Goal: Contribute content: Add original content to the website for others to see

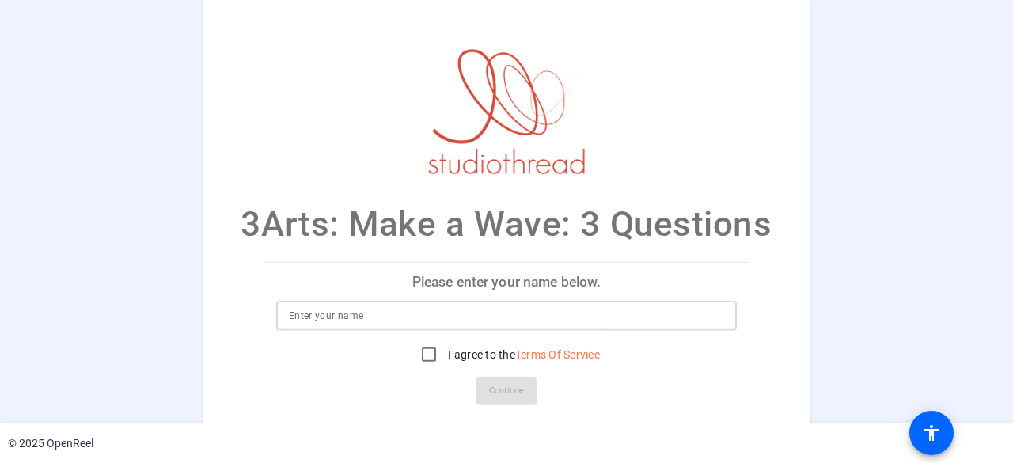
click at [351, 315] on input at bounding box center [506, 315] width 435 height 19
type input "Lauren Dotson"
click at [423, 345] on input "I agree to the Terms Of Service" at bounding box center [429, 355] width 32 height 32
checkbox input "true"
click at [527, 387] on span at bounding box center [506, 391] width 60 height 38
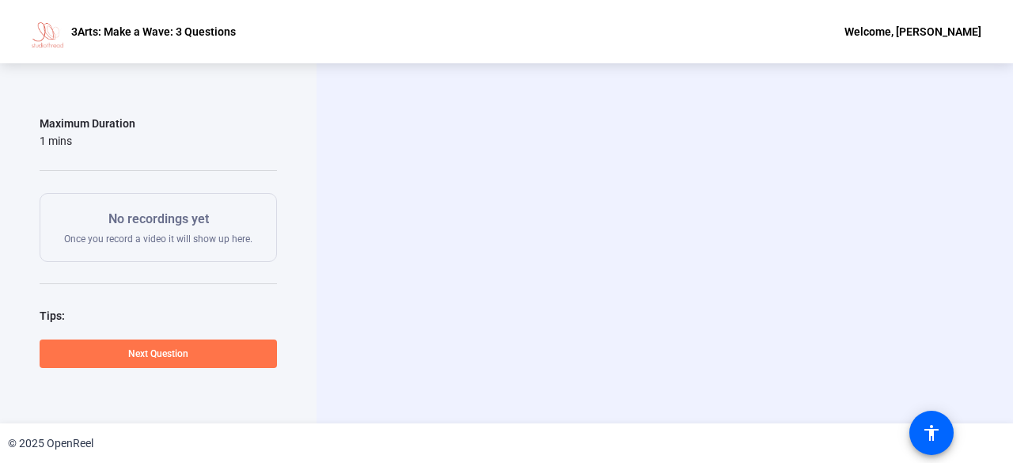
scroll to position [249, 0]
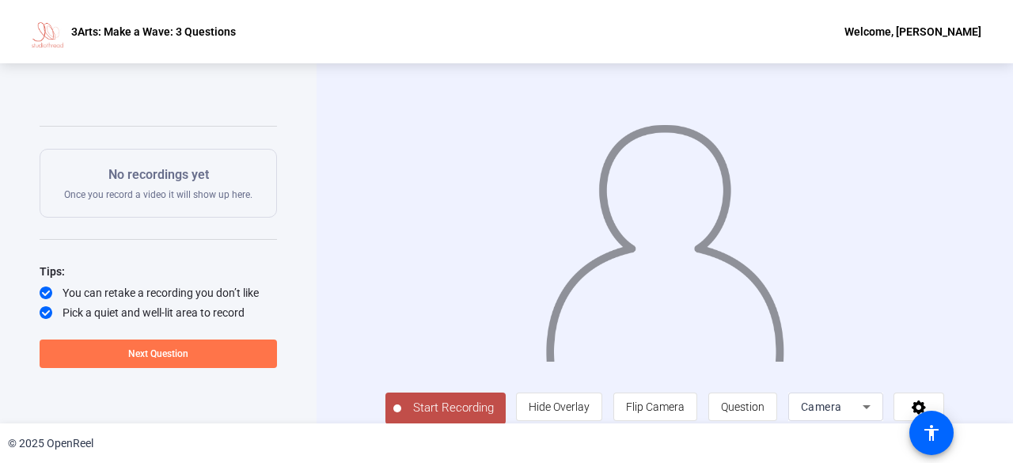
click at [433, 404] on span "Start Recording" at bounding box center [453, 408] width 104 height 18
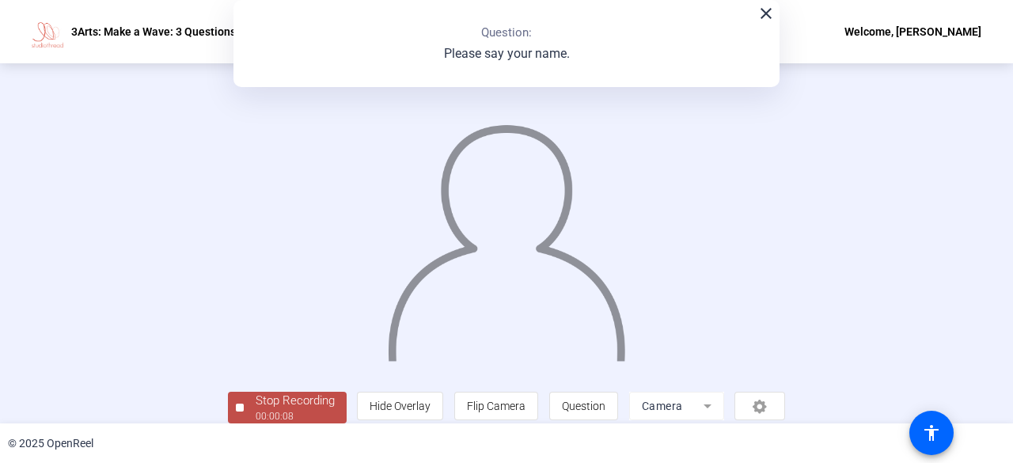
click at [234, 411] on button "Stop Recording 00:00:08" at bounding box center [287, 408] width 119 height 32
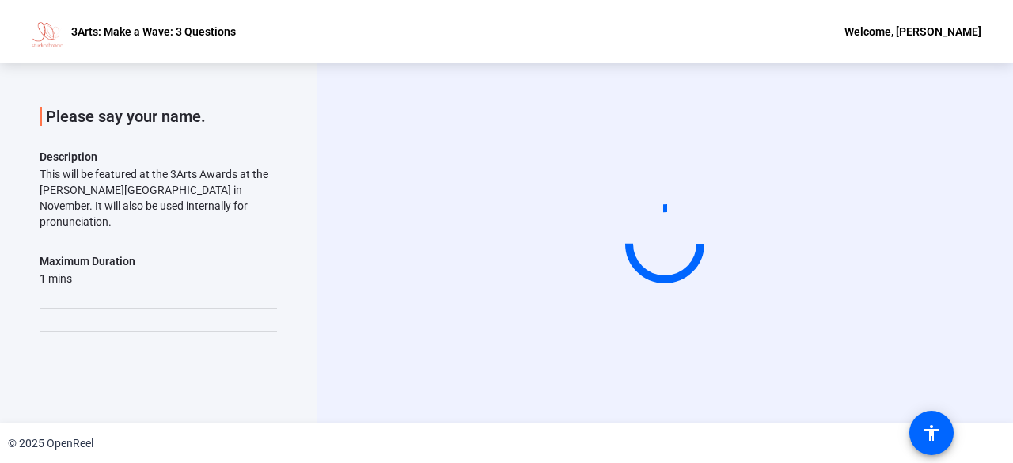
scroll to position [0, 0]
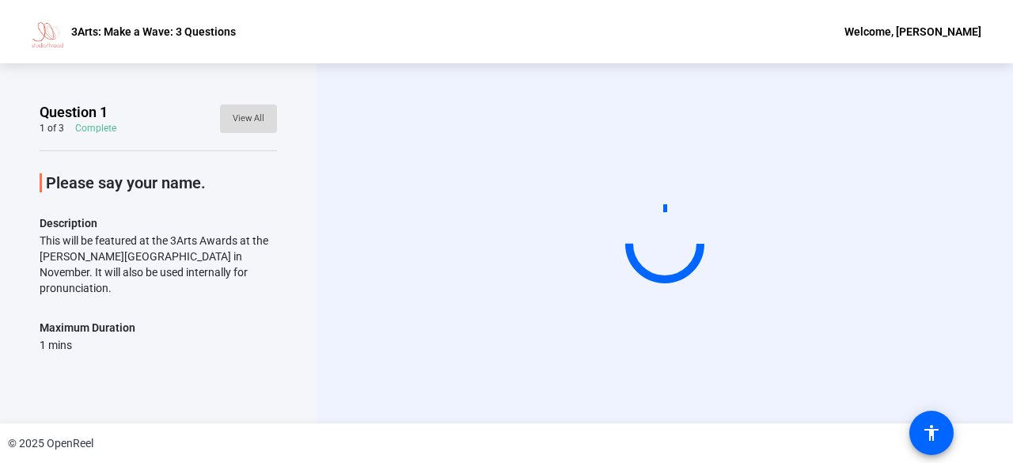
click at [236, 110] on span "View All" at bounding box center [249, 119] width 32 height 24
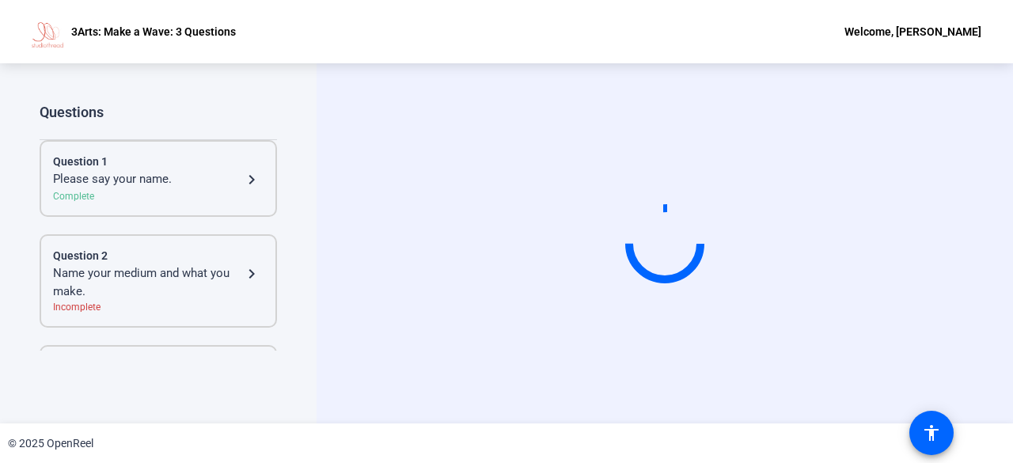
click at [176, 176] on div "Please say your name." at bounding box center [147, 179] width 189 height 19
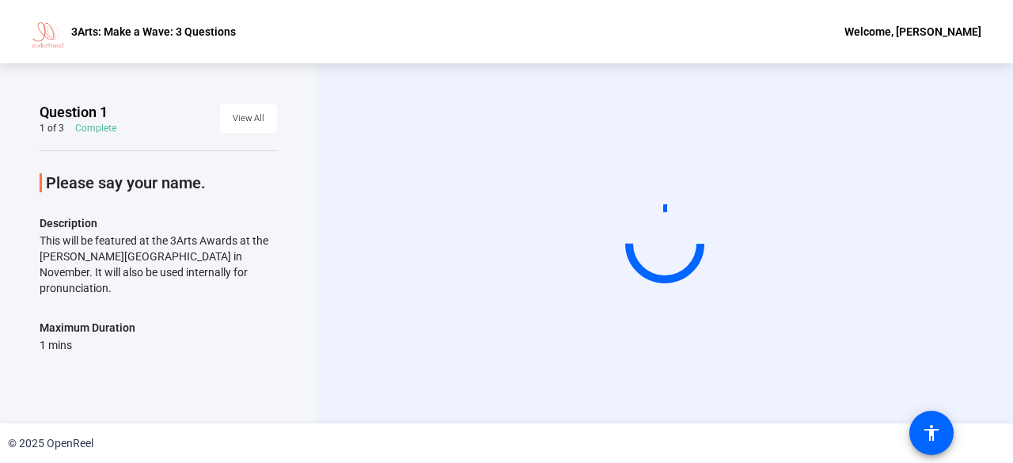
scroll to position [130, 0]
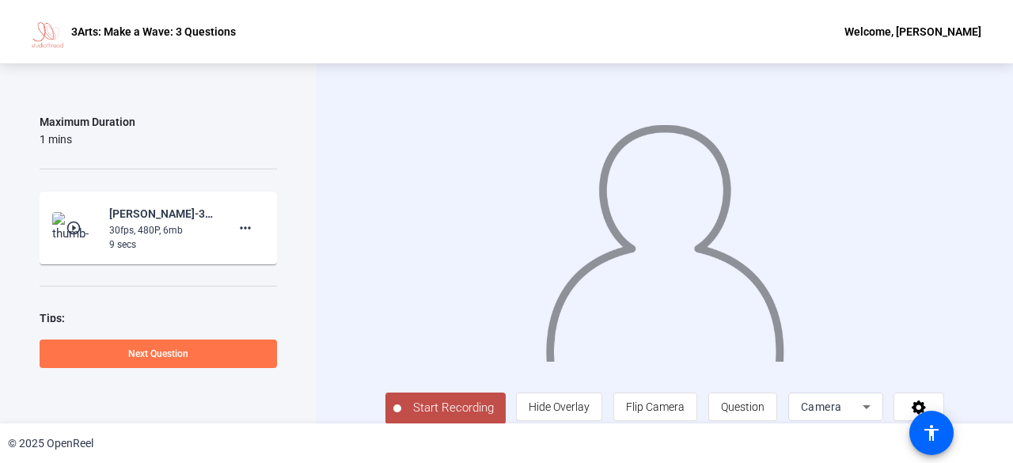
scroll to position [253, 0]
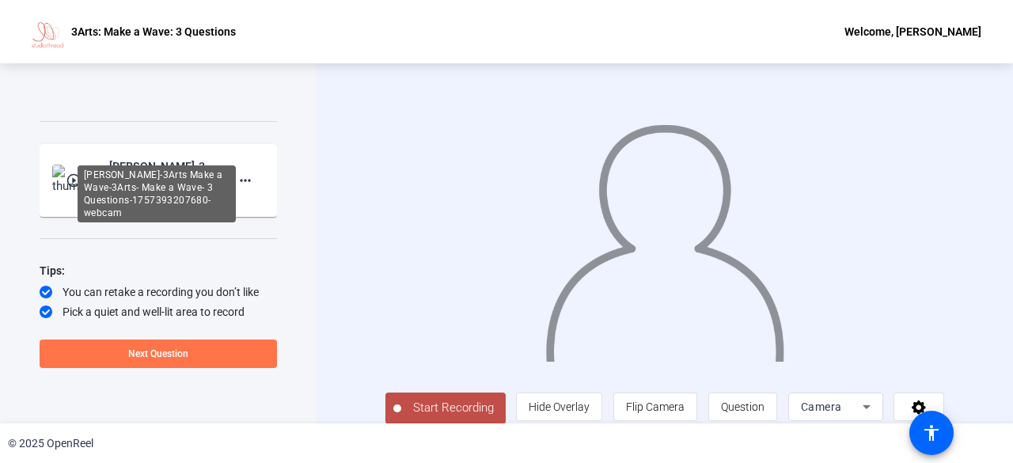
click at [144, 157] on div "Lauren Dotson-3Arts Make a Wave-3Arts- Make a Wave- 3 Questions-1757393207680-w…" at bounding box center [162, 166] width 106 height 19
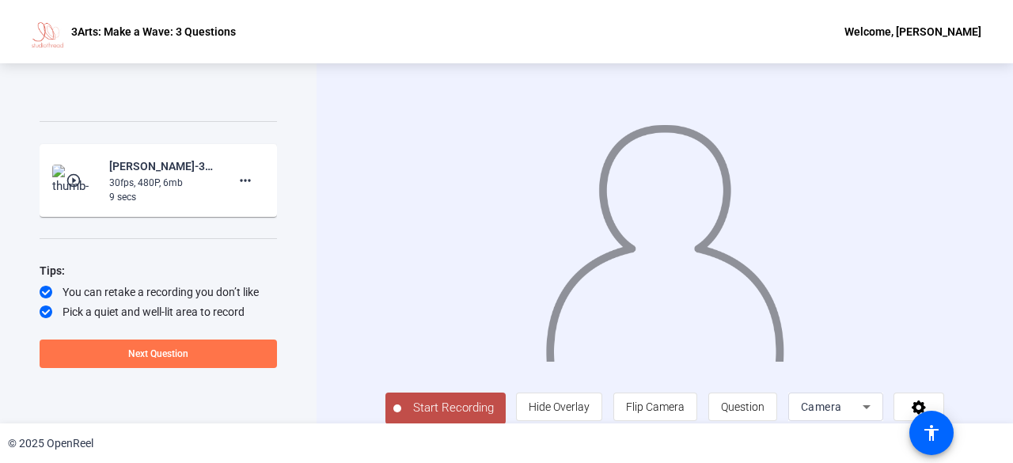
click at [68, 165] on img at bounding box center [75, 181] width 47 height 32
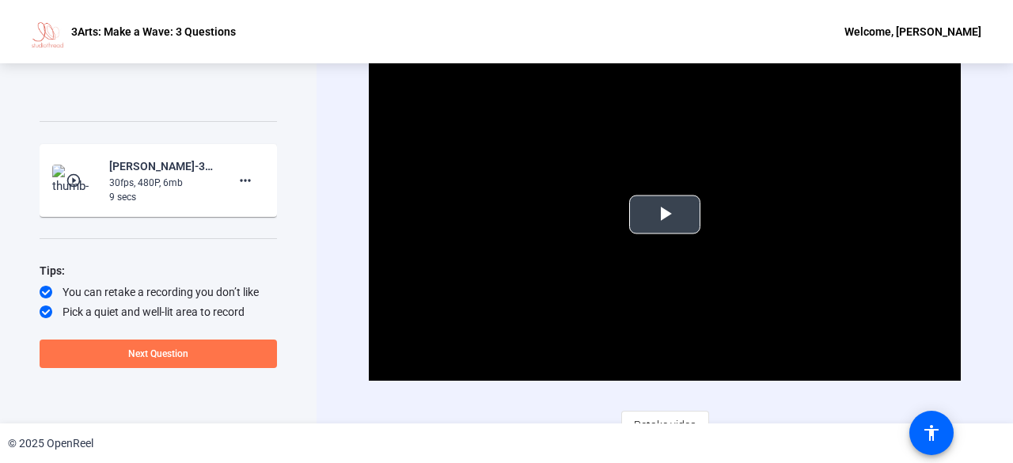
click at [665, 214] on span "Video Player" at bounding box center [665, 214] width 0 height 0
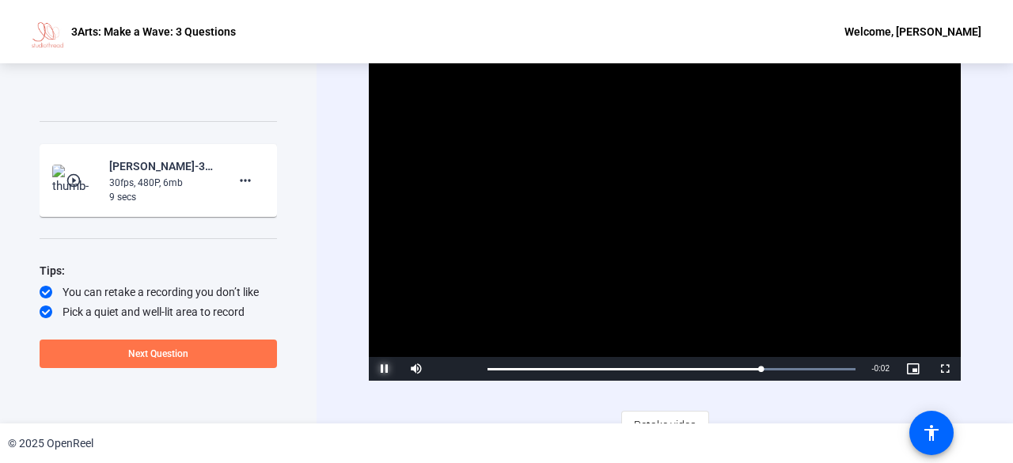
click at [374, 369] on span "Video Player" at bounding box center [385, 369] width 32 height 0
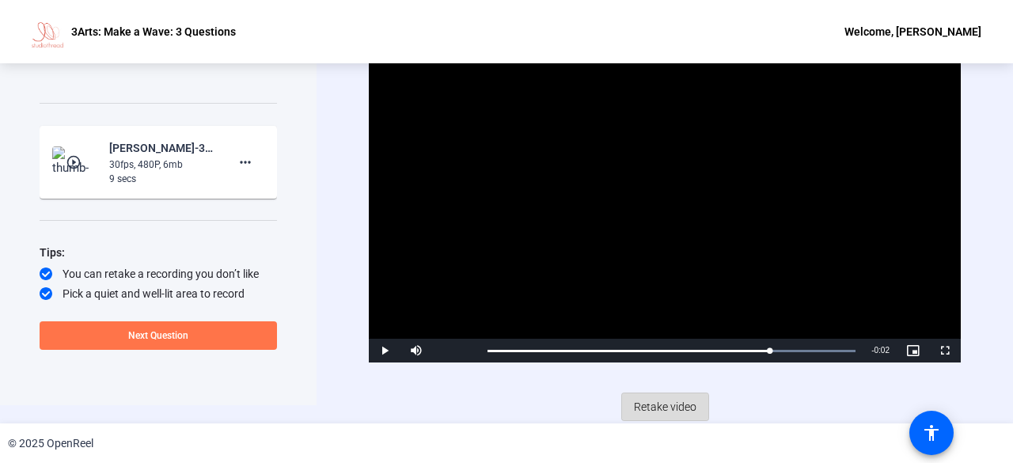
click at [654, 409] on span "Retake video" at bounding box center [665, 407] width 63 height 30
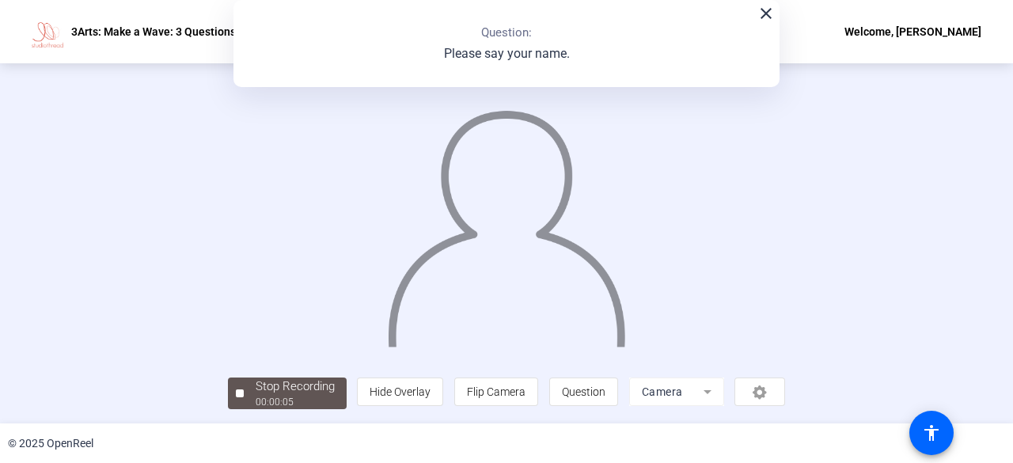
scroll to position [0, 0]
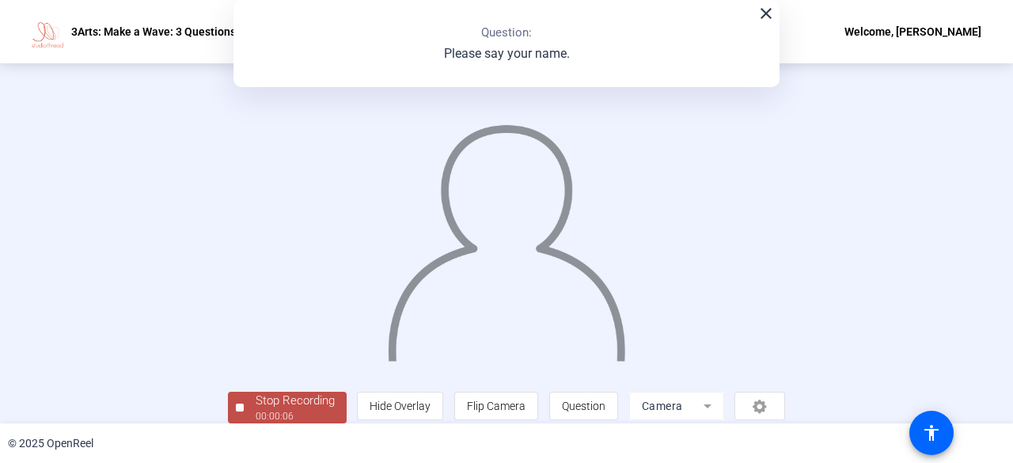
click at [765, 25] on div "close Question: Please say your name." at bounding box center [506, 43] width 546 height 87
click at [765, 12] on mat-icon "close" at bounding box center [766, 13] width 19 height 19
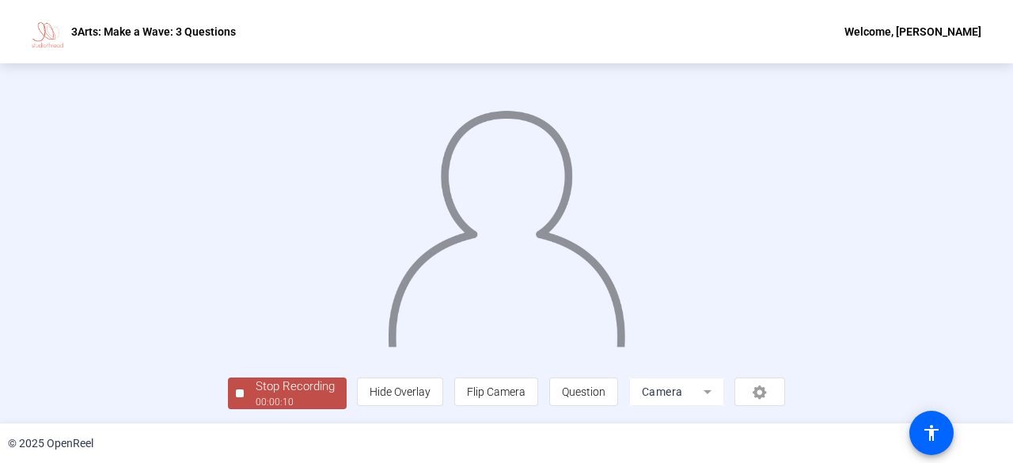
scroll to position [94, 0]
click at [236, 396] on div at bounding box center [240, 393] width 8 height 8
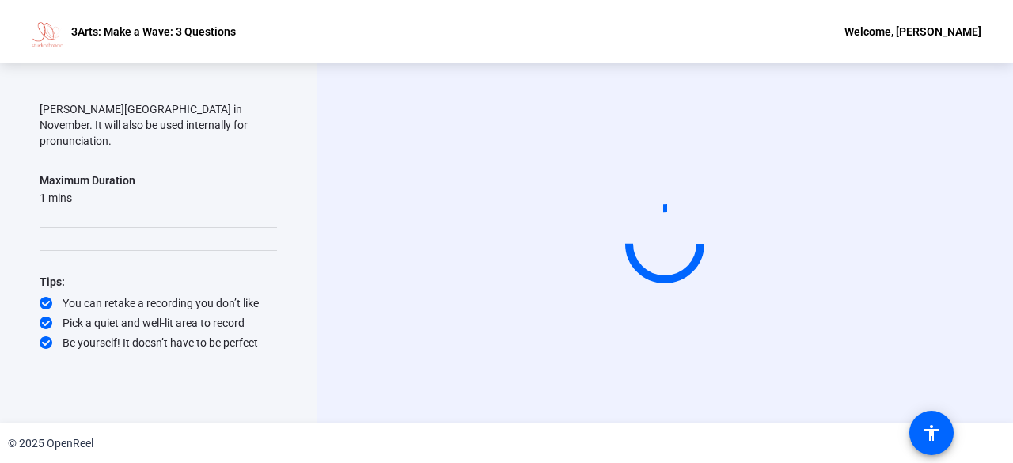
scroll to position [0, 0]
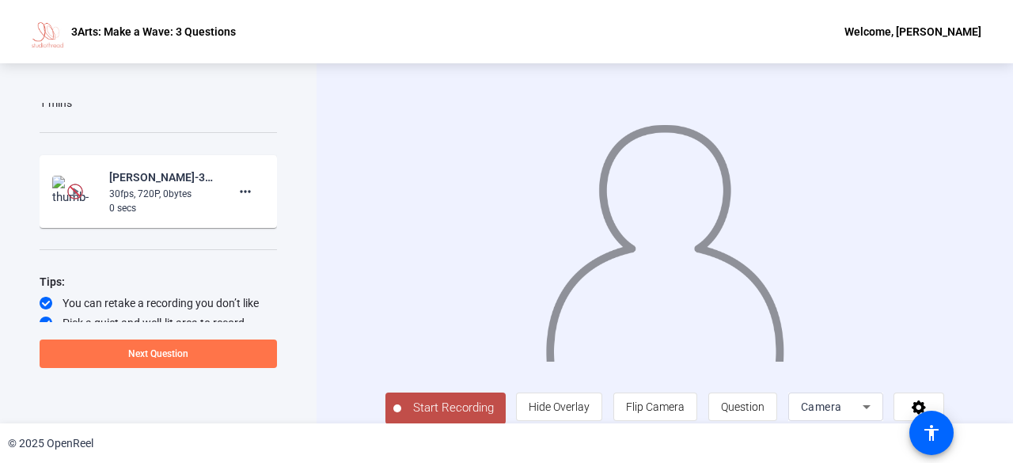
scroll to position [243, 0]
click at [239, 181] on mat-icon "more_horiz" at bounding box center [245, 190] width 19 height 19
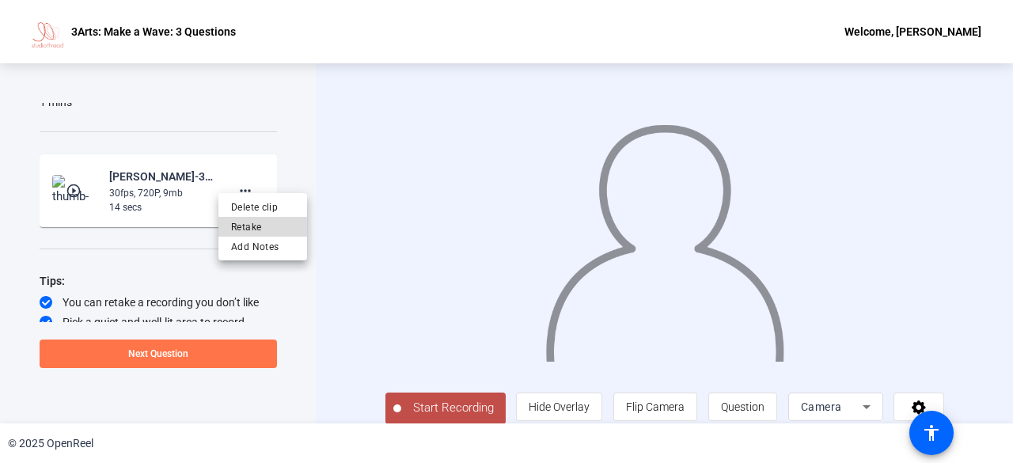
click at [252, 227] on span "Retake" at bounding box center [262, 226] width 63 height 19
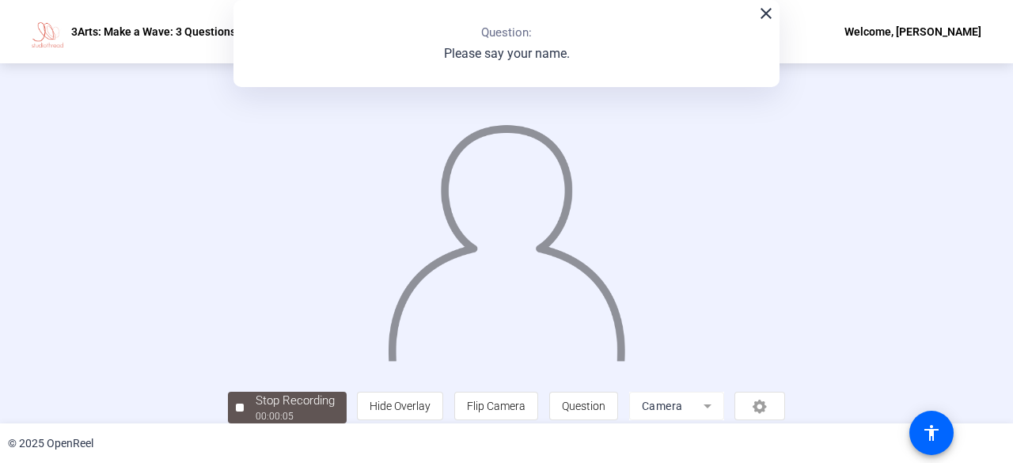
click at [765, 20] on mat-icon "close" at bounding box center [766, 13] width 19 height 19
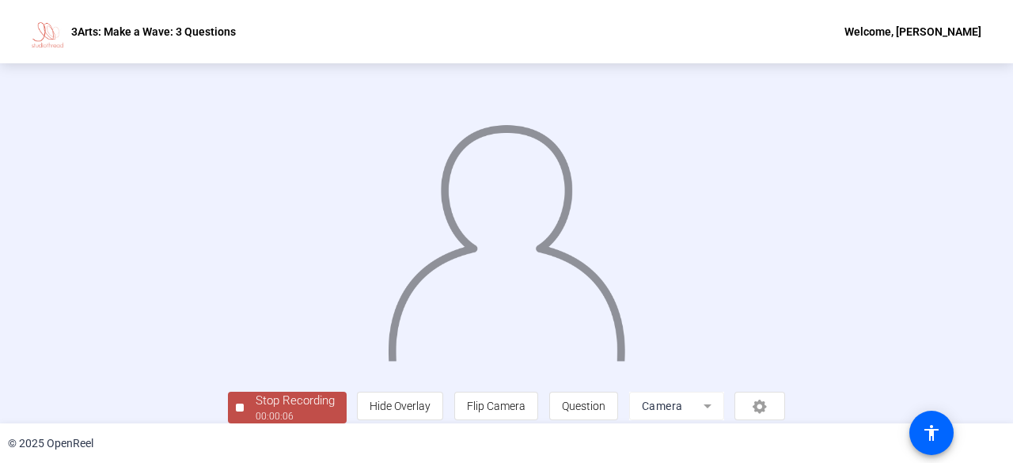
scroll to position [97, 0]
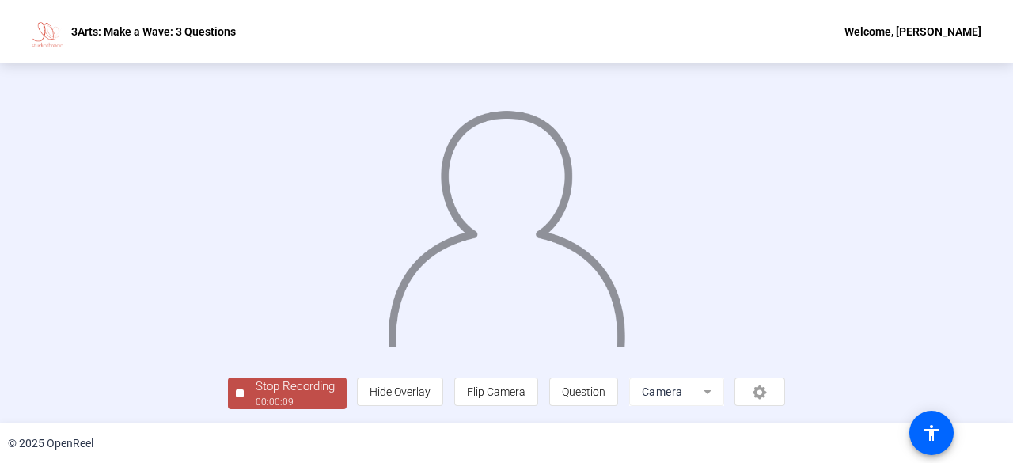
click at [236, 392] on div at bounding box center [240, 393] width 8 height 8
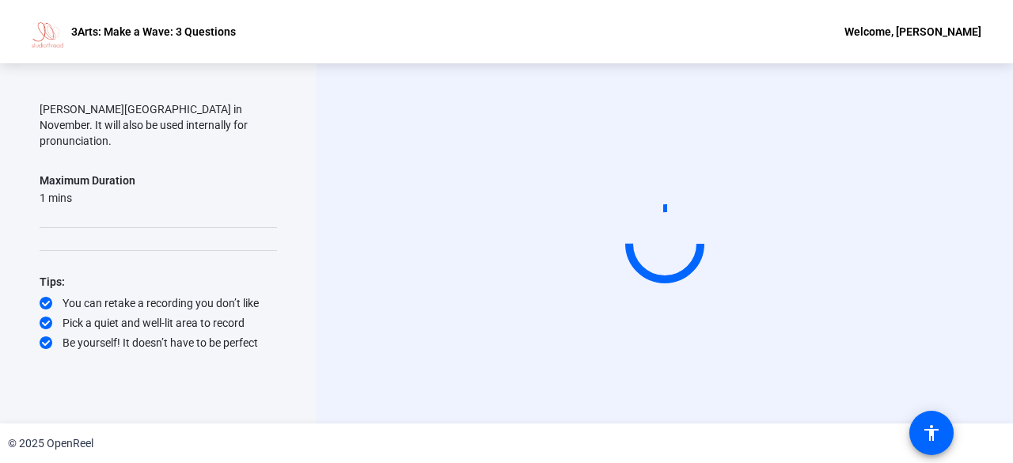
scroll to position [0, 0]
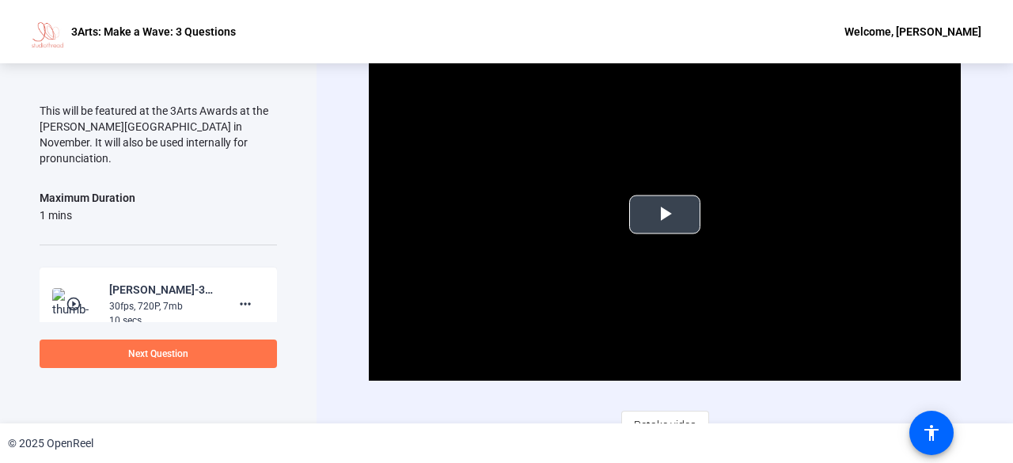
click at [665, 214] on span "Video Player" at bounding box center [665, 214] width 0 height 0
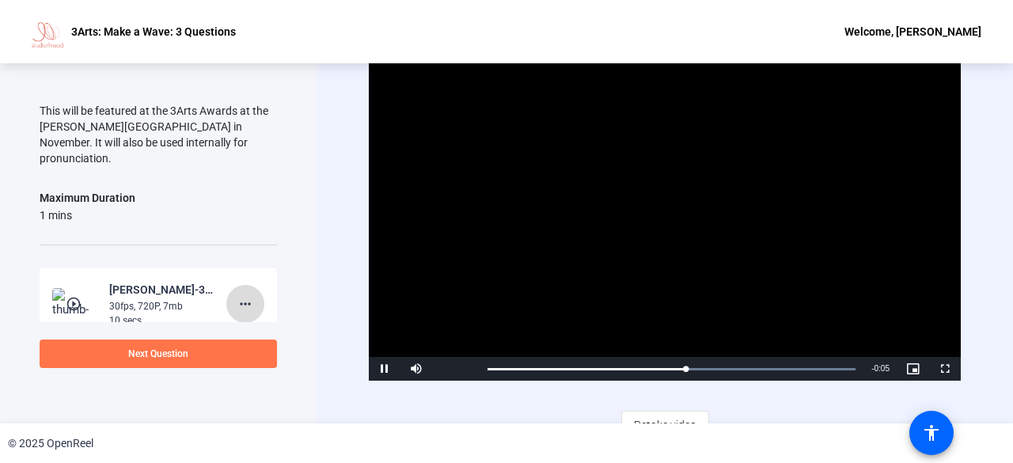
click at [245, 294] on mat-icon "more_horiz" at bounding box center [245, 303] width 19 height 19
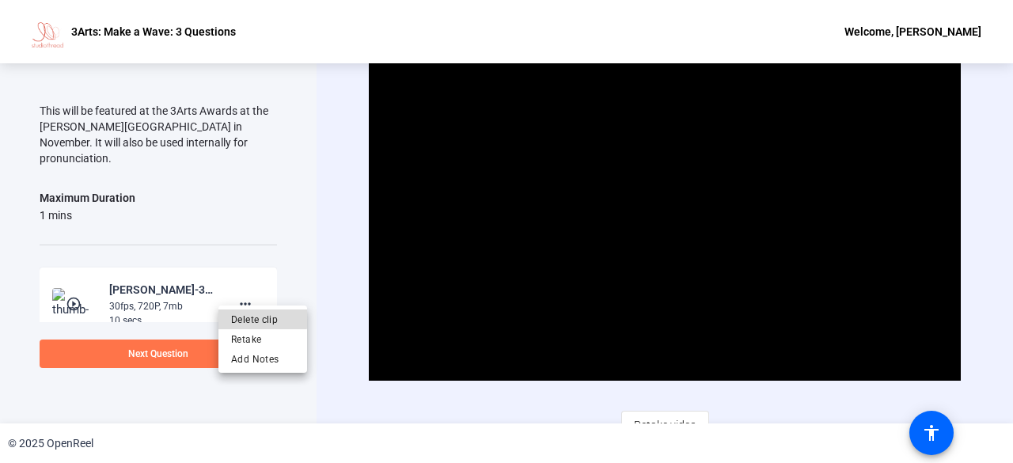
click at [245, 314] on span "Delete clip" at bounding box center [262, 319] width 63 height 19
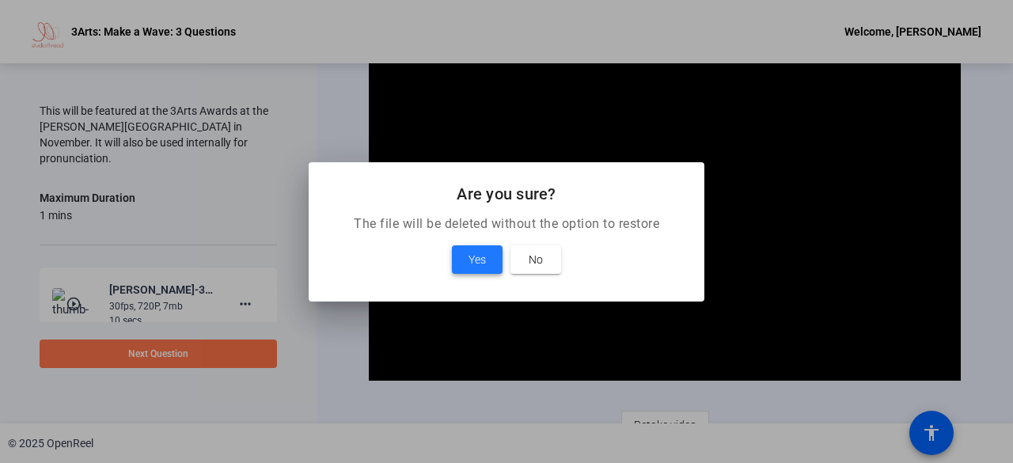
click at [467, 263] on span at bounding box center [477, 260] width 51 height 38
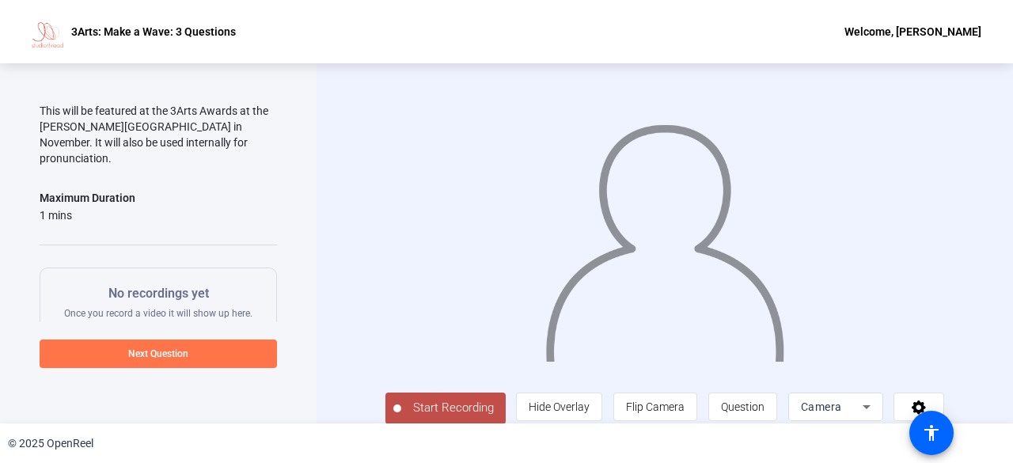
click at [416, 412] on span "Start Recording" at bounding box center [453, 408] width 104 height 18
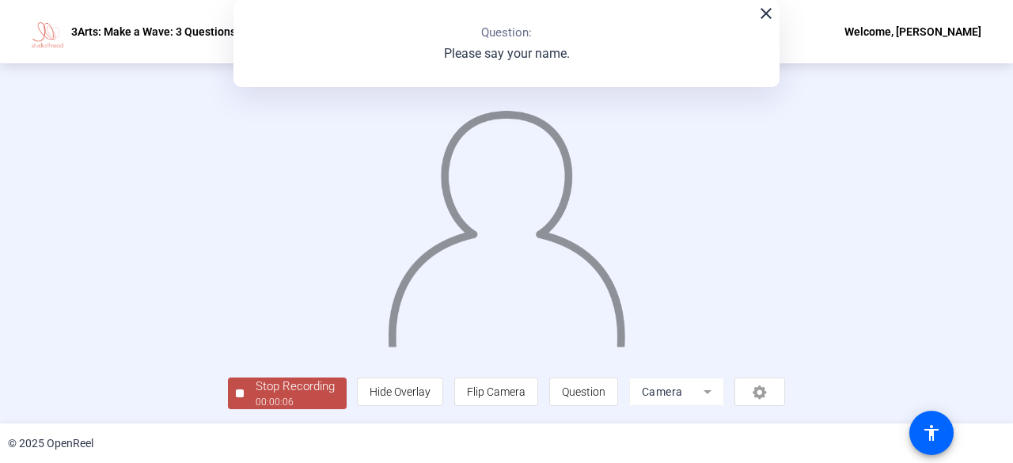
scroll to position [97, 0]
click at [256, 390] on div "Stop Recording" at bounding box center [295, 387] width 79 height 18
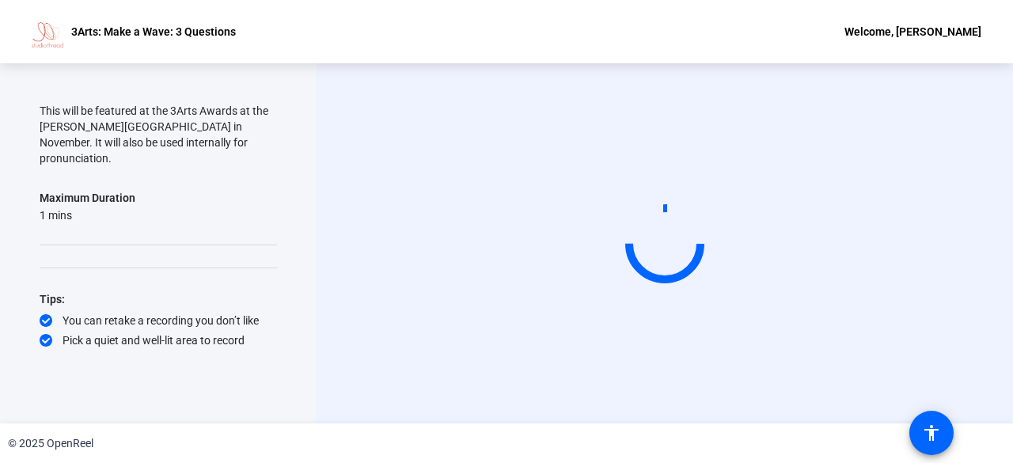
scroll to position [0, 0]
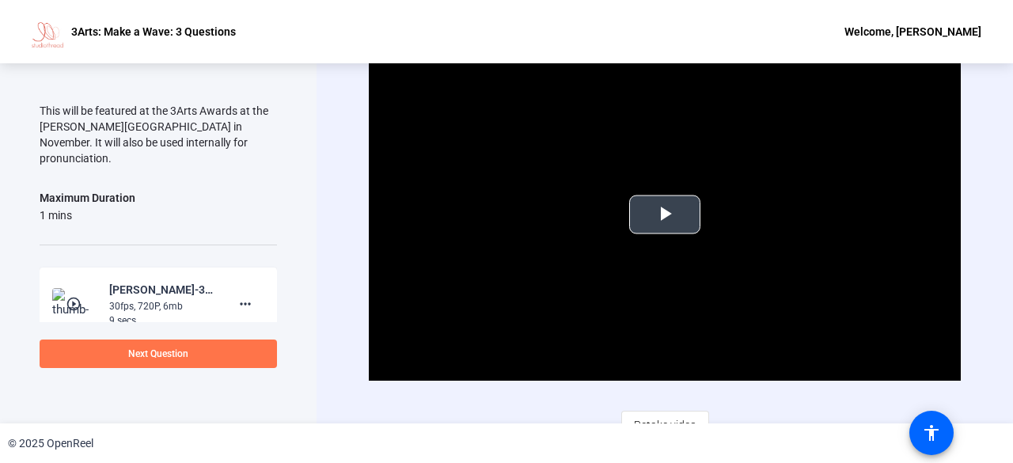
click at [665, 214] on span "Video Player" at bounding box center [665, 214] width 0 height 0
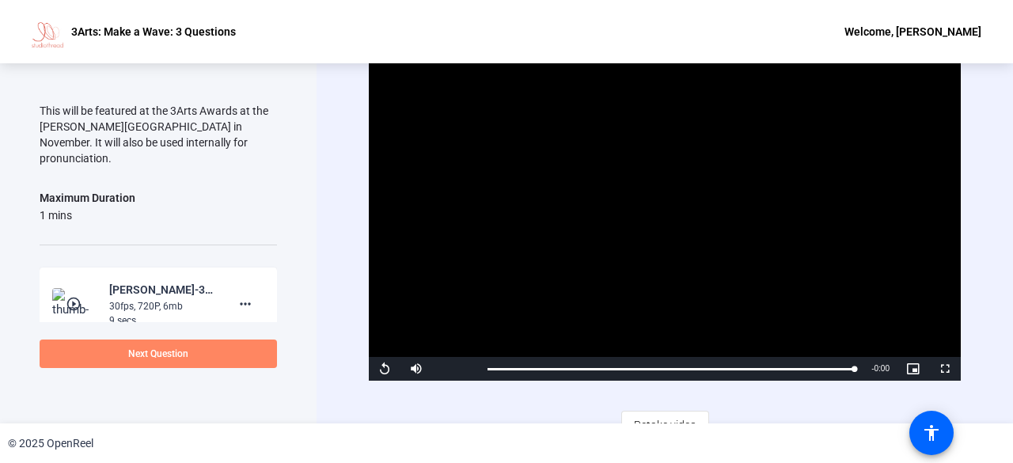
click at [174, 348] on span "Next Question" at bounding box center [158, 353] width 60 height 11
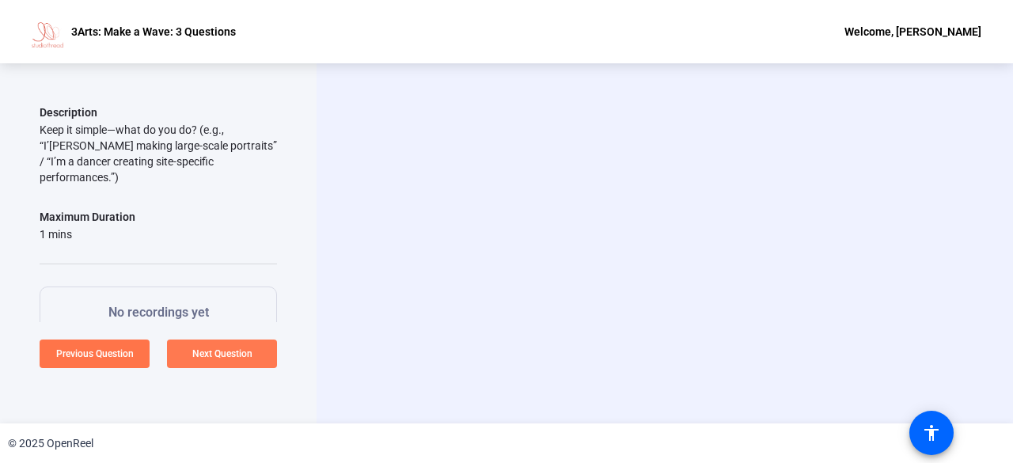
scroll to position [149, 0]
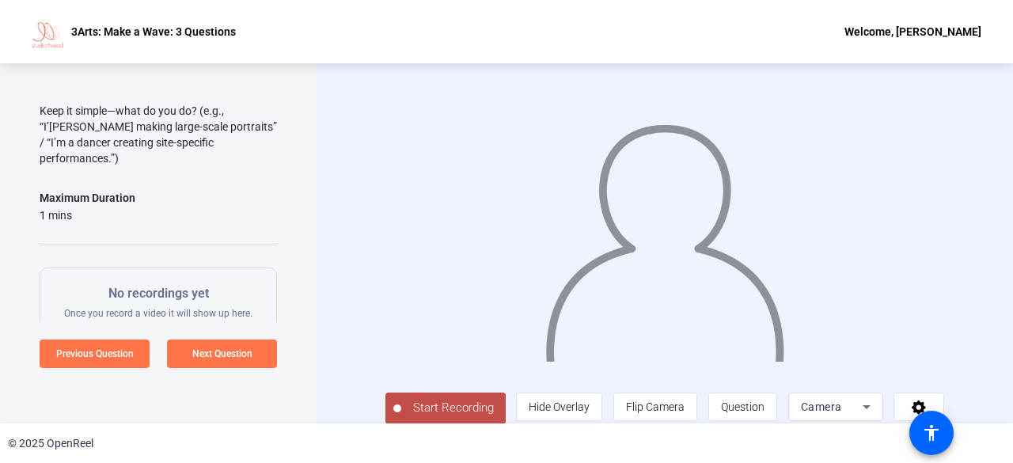
click at [401, 412] on span "Start Recording" at bounding box center [453, 408] width 104 height 18
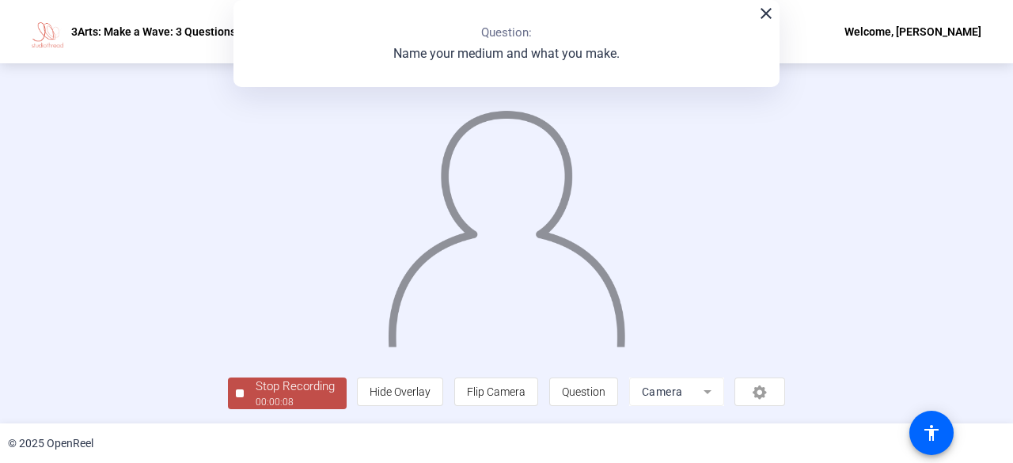
scroll to position [97, 0]
click at [256, 382] on div "Stop Recording" at bounding box center [295, 387] width 79 height 18
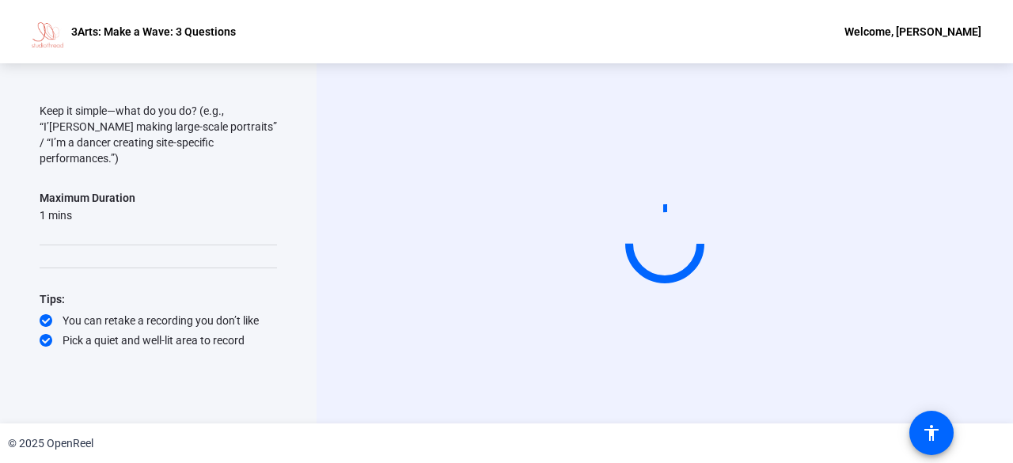
scroll to position [0, 0]
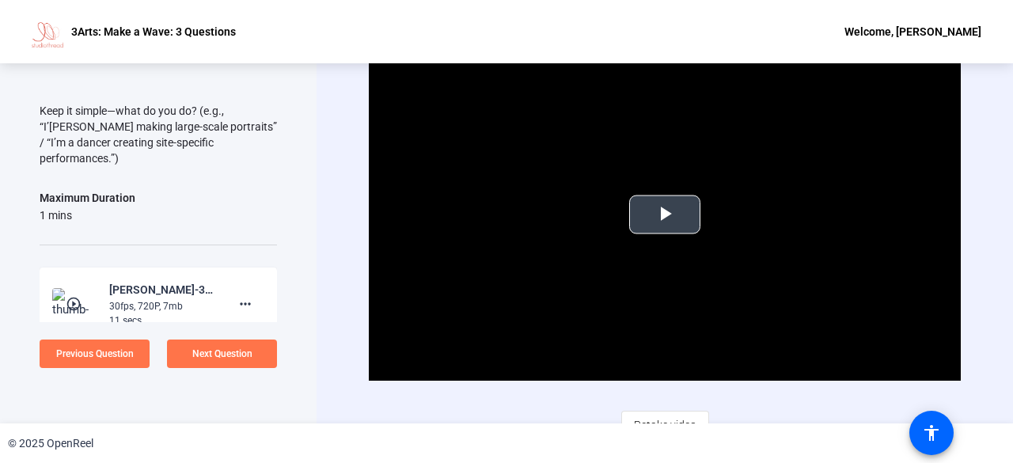
click at [665, 214] on span "Video Player" at bounding box center [665, 214] width 0 height 0
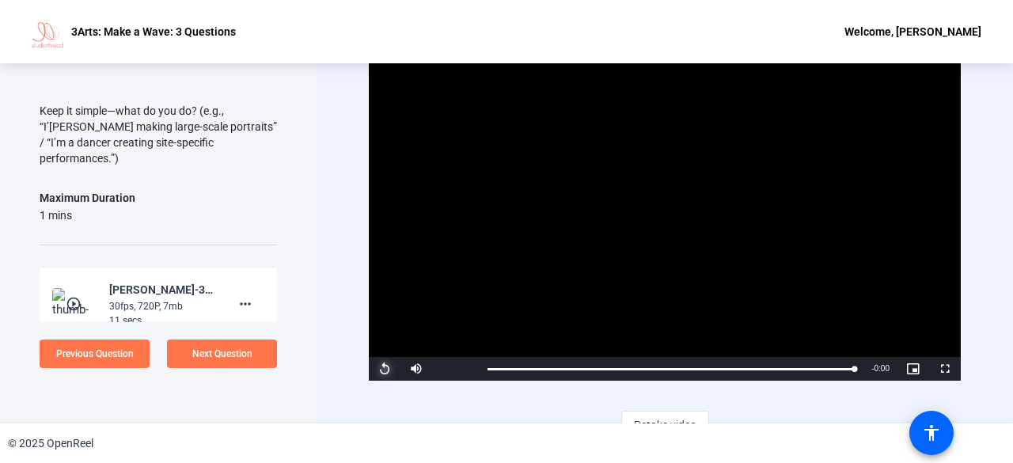
click at [379, 369] on span "Video Player" at bounding box center [385, 369] width 32 height 0
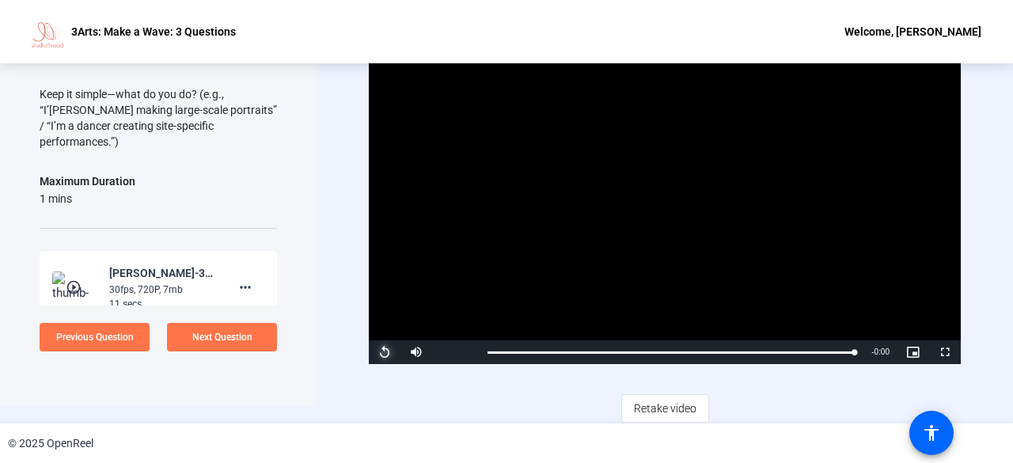
scroll to position [16, 0]
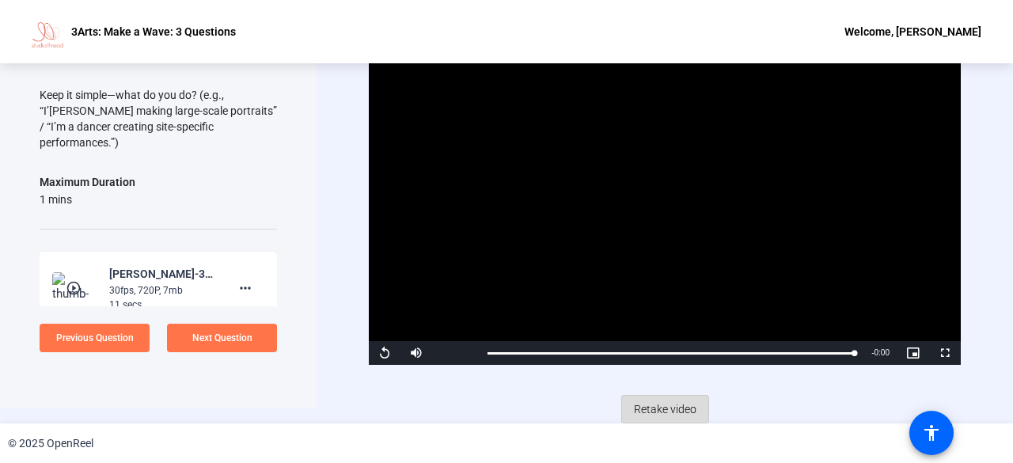
click at [677, 403] on span "Retake video" at bounding box center [665, 409] width 63 height 30
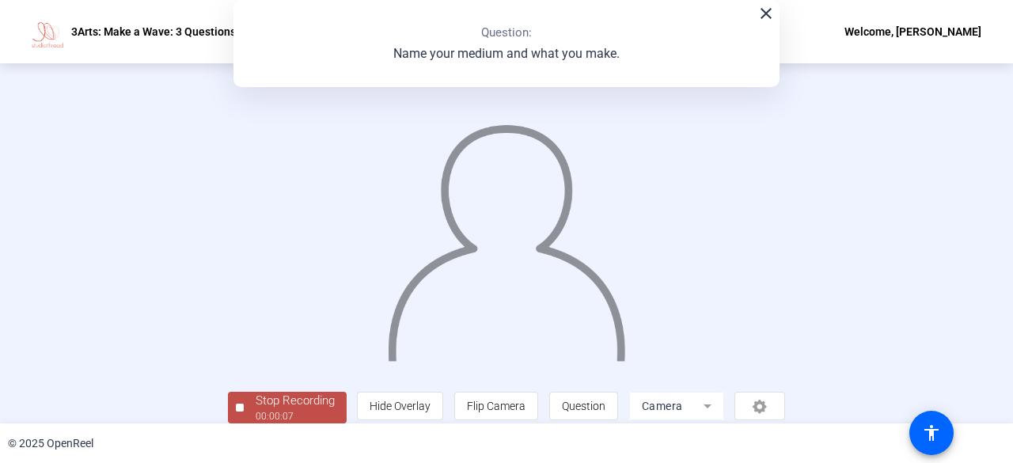
scroll to position [97, 0]
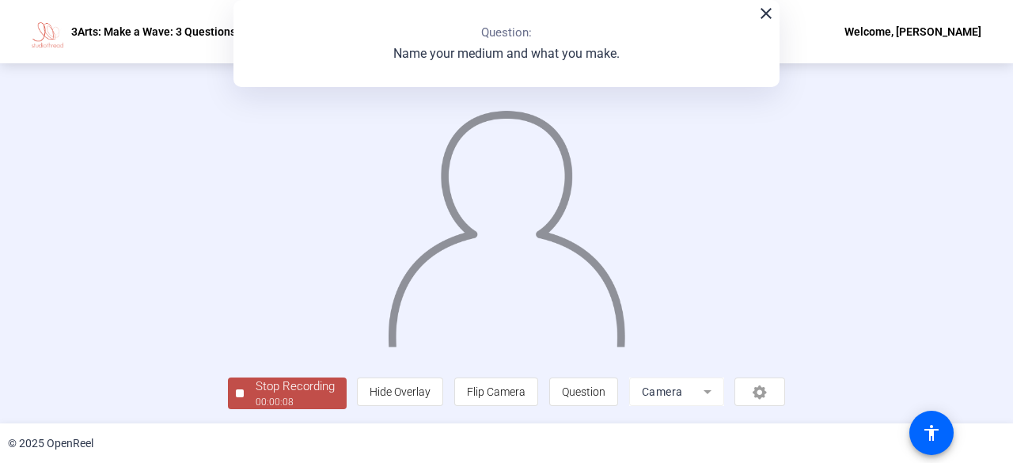
click at [133, 411] on div "Question 2 2 of 3 Complete View All Name your medium and what you make. Descrip…" at bounding box center [506, 243] width 1013 height 360
click at [256, 389] on div "Stop Recording" at bounding box center [295, 387] width 79 height 18
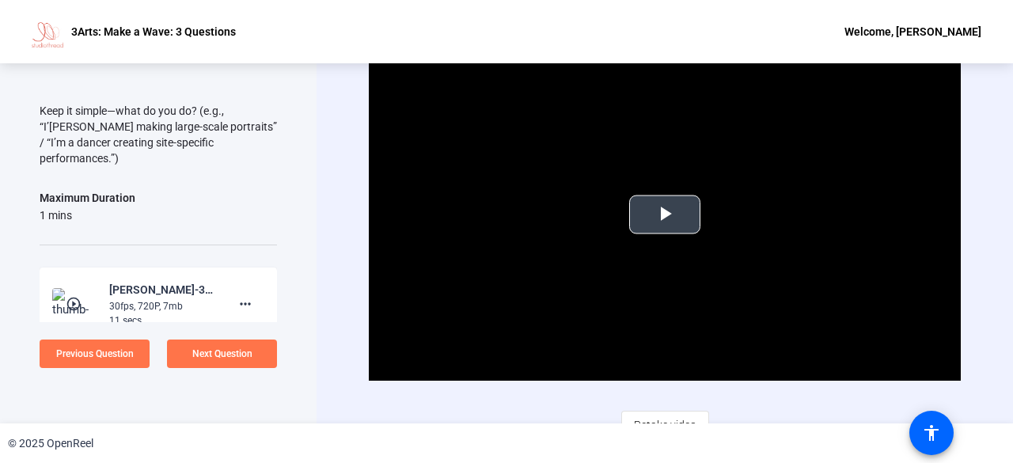
click at [665, 214] on span "Video Player" at bounding box center [665, 214] width 0 height 0
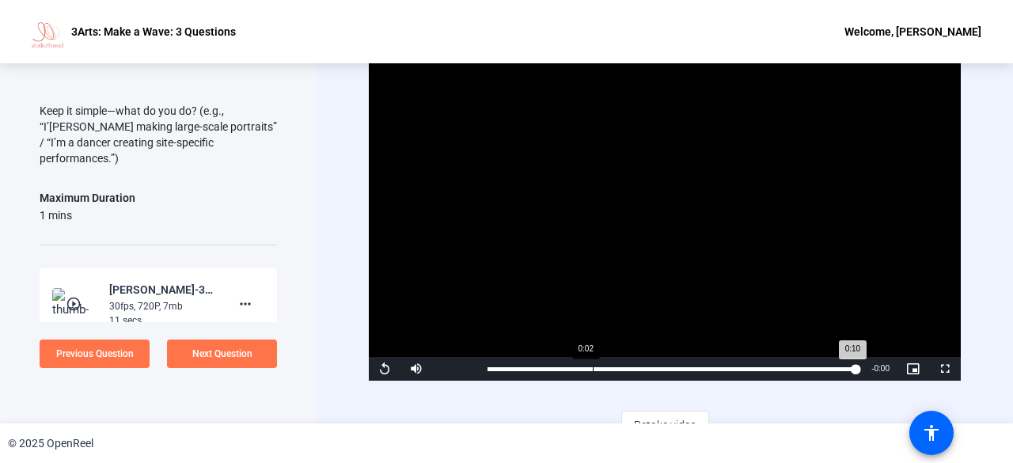
scroll to position [18, 0]
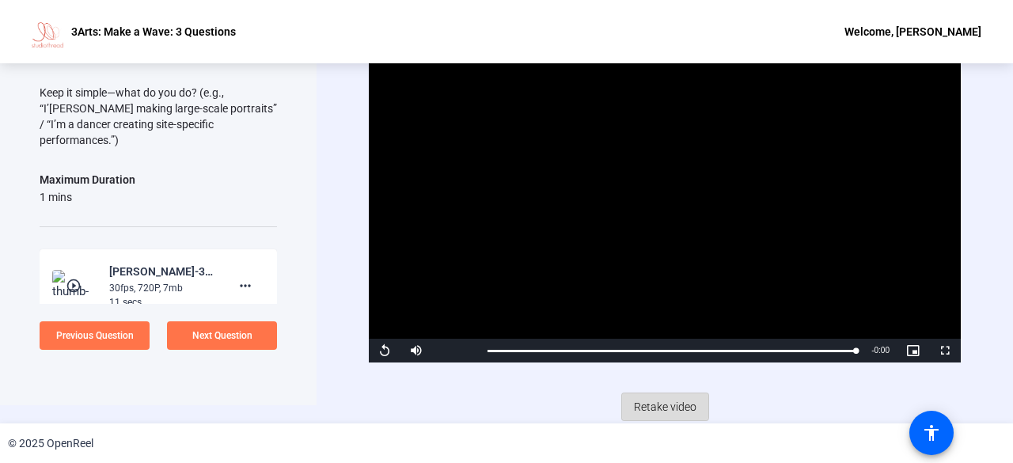
click at [658, 399] on span "Retake video" at bounding box center [665, 407] width 63 height 30
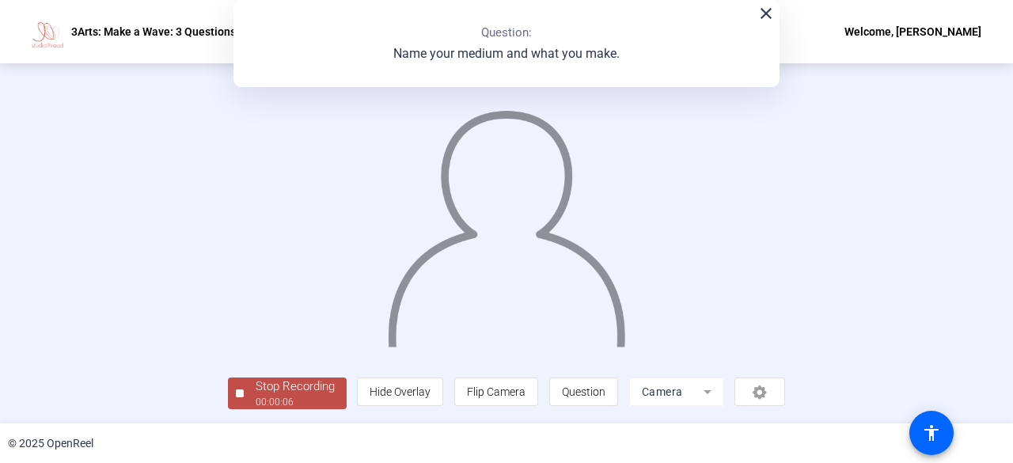
scroll to position [97, 0]
click at [244, 392] on span "Stop Recording 00:00:09" at bounding box center [295, 394] width 103 height 32
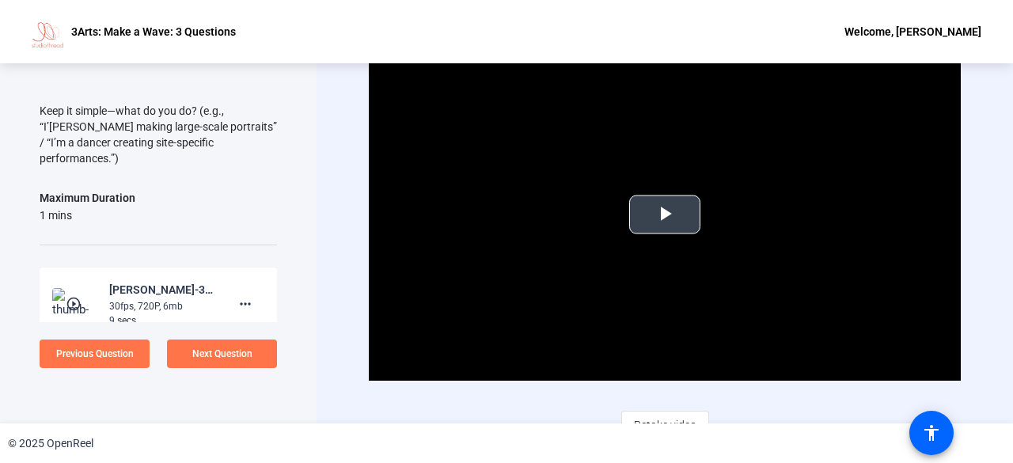
click at [665, 214] on span "Video Player" at bounding box center [665, 214] width 0 height 0
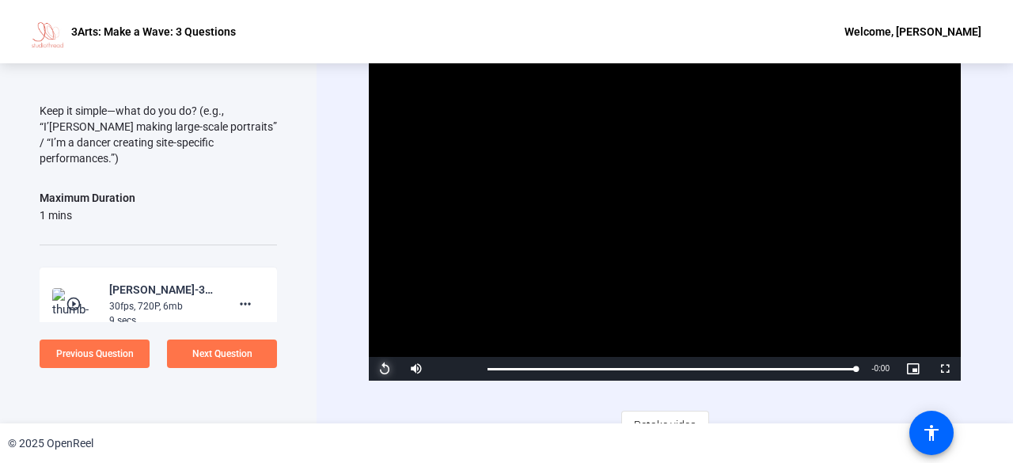
click at [390, 369] on span "Video Player" at bounding box center [385, 369] width 32 height 0
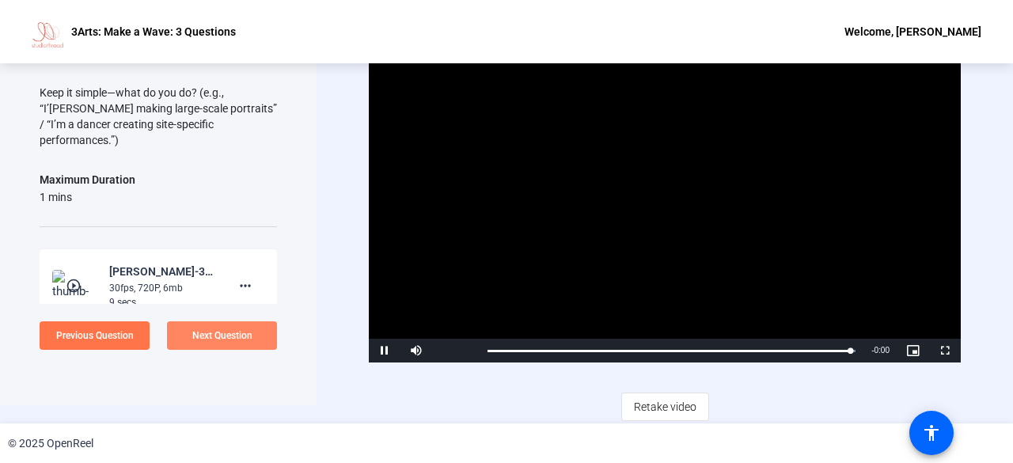
click at [204, 333] on span "Next Question" at bounding box center [222, 335] width 60 height 11
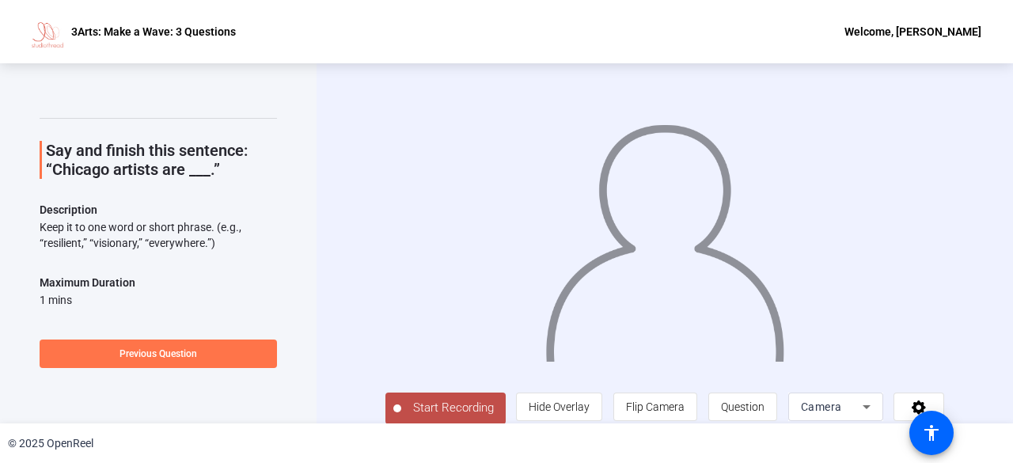
scroll to position [22, 0]
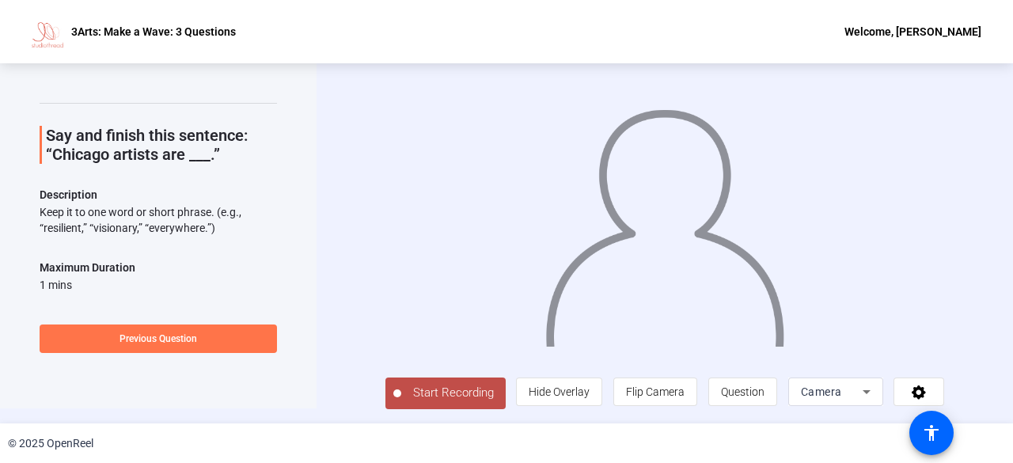
click at [412, 400] on span "Start Recording" at bounding box center [453, 393] width 104 height 18
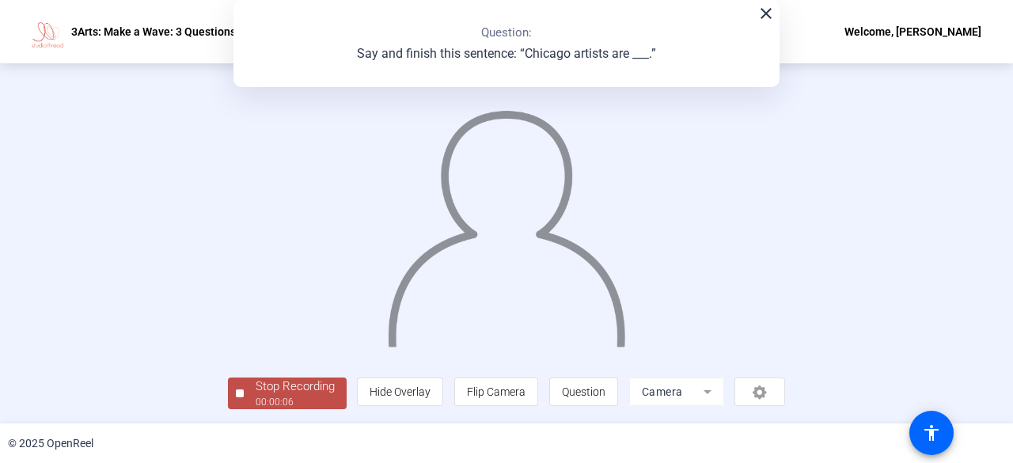
scroll to position [97, 0]
click at [256, 398] on div "00:00:08" at bounding box center [295, 402] width 79 height 14
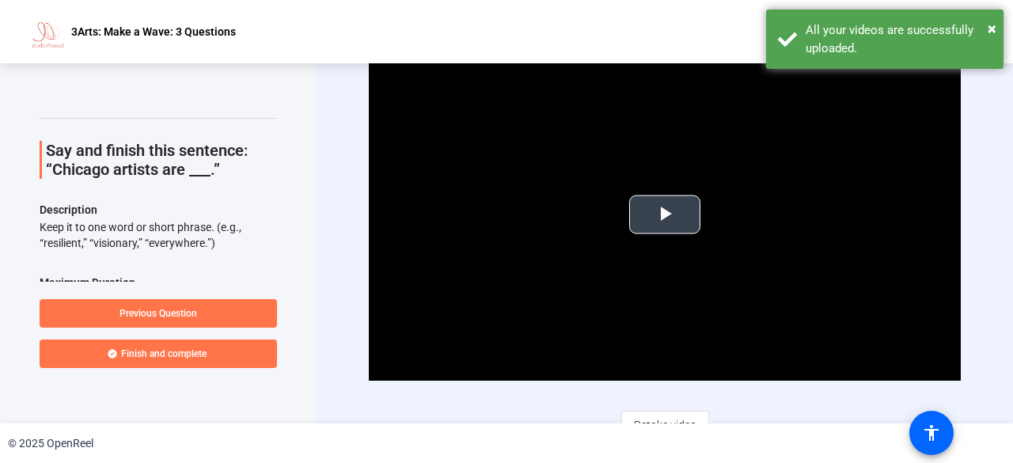
click at [665, 214] on span "Video Player" at bounding box center [665, 214] width 0 height 0
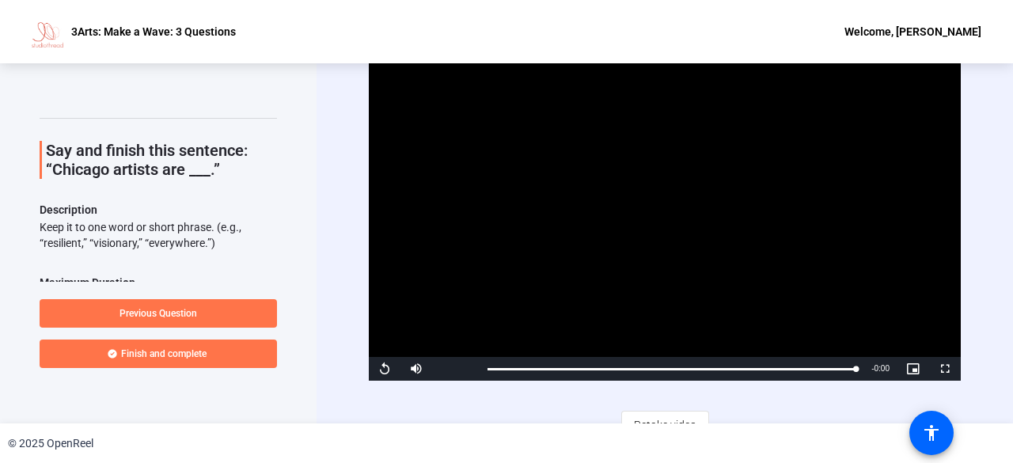
scroll to position [18, 0]
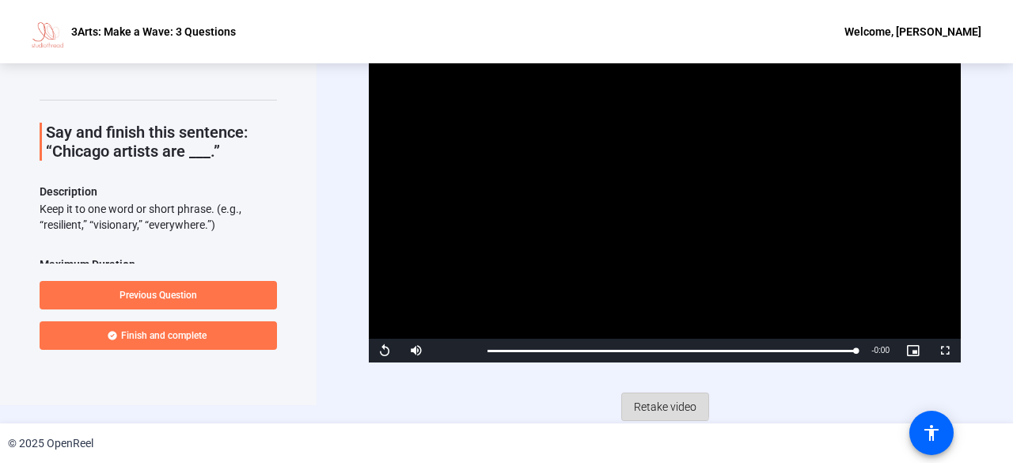
click at [635, 397] on span "Retake video" at bounding box center [665, 407] width 63 height 30
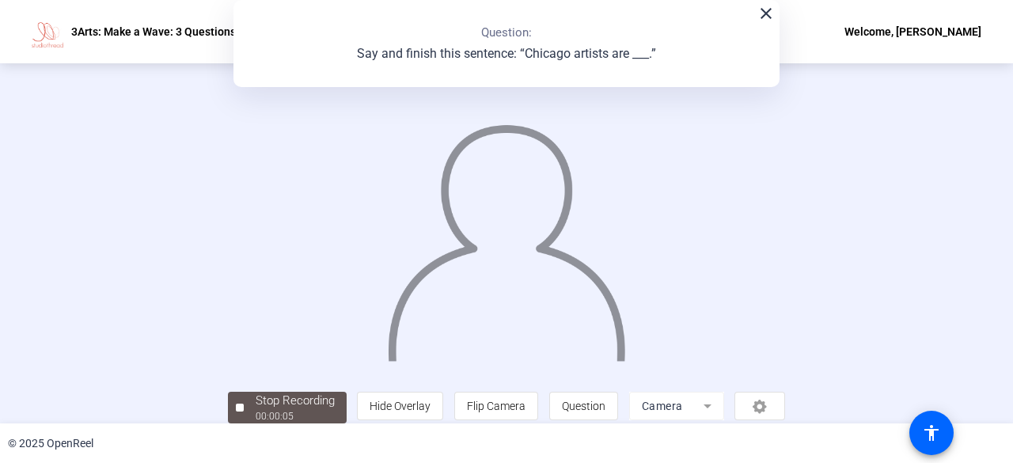
scroll to position [97, 0]
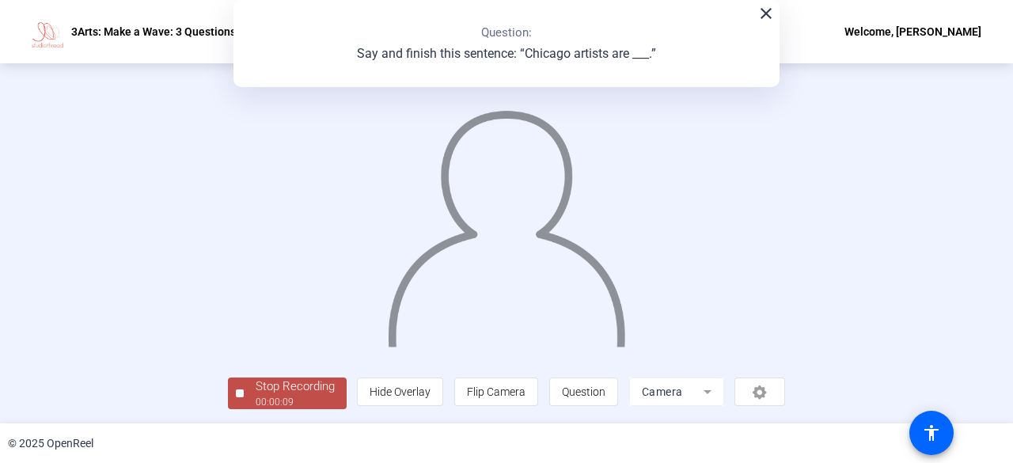
click at [244, 398] on span "Stop Recording 00:00:09" at bounding box center [295, 394] width 103 height 32
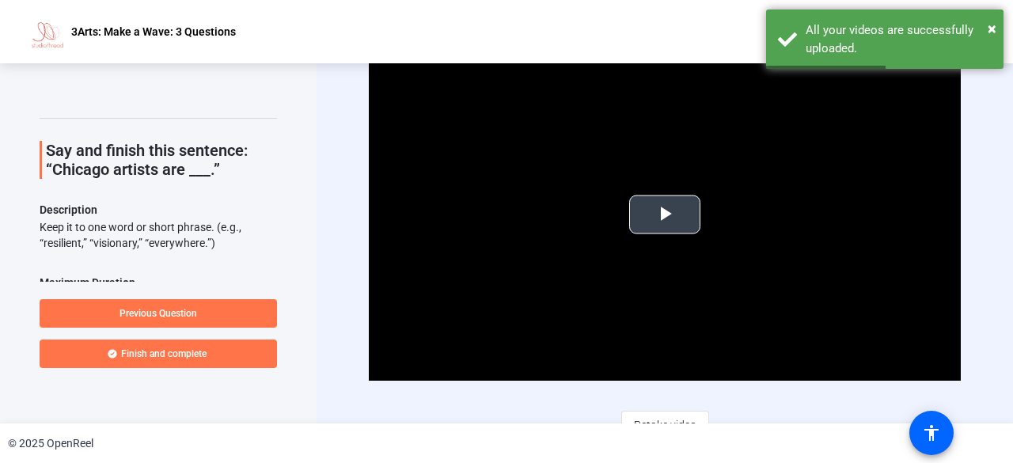
click at [665, 214] on span "Video Player" at bounding box center [665, 214] width 0 height 0
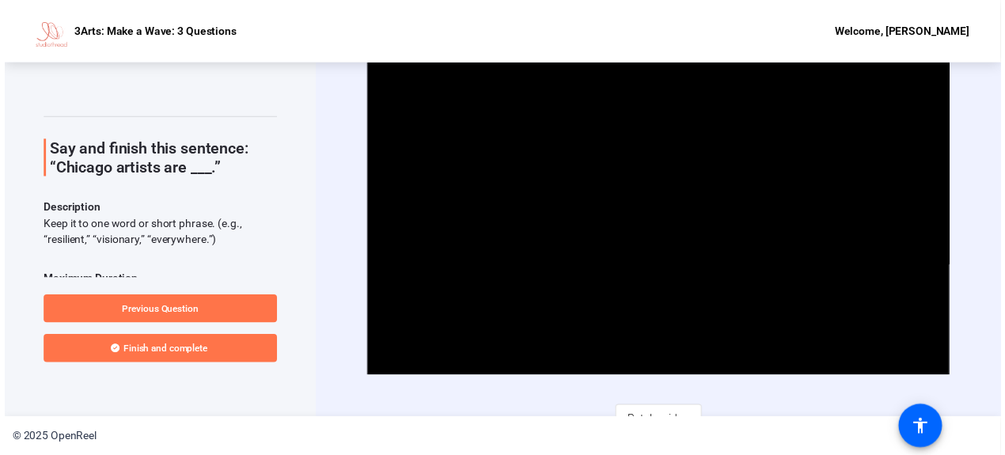
scroll to position [18, 0]
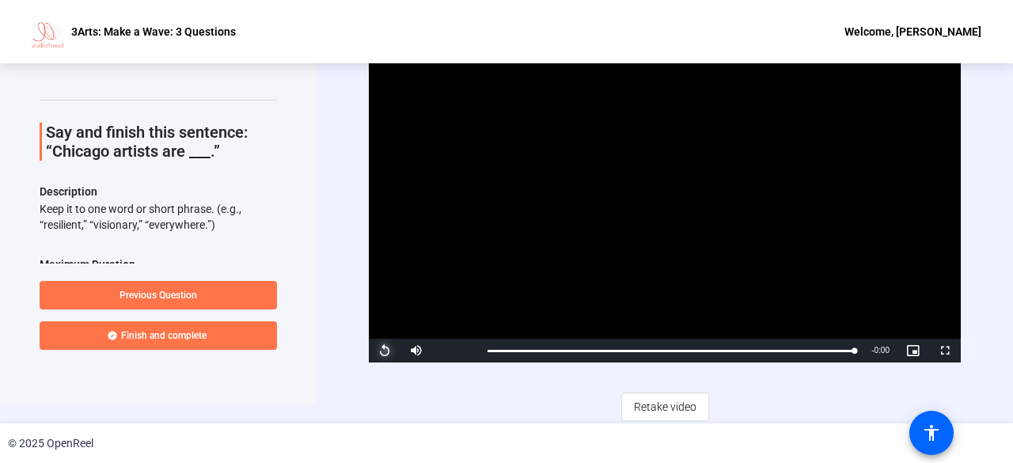
click at [390, 351] on span "Video Player" at bounding box center [385, 351] width 32 height 0
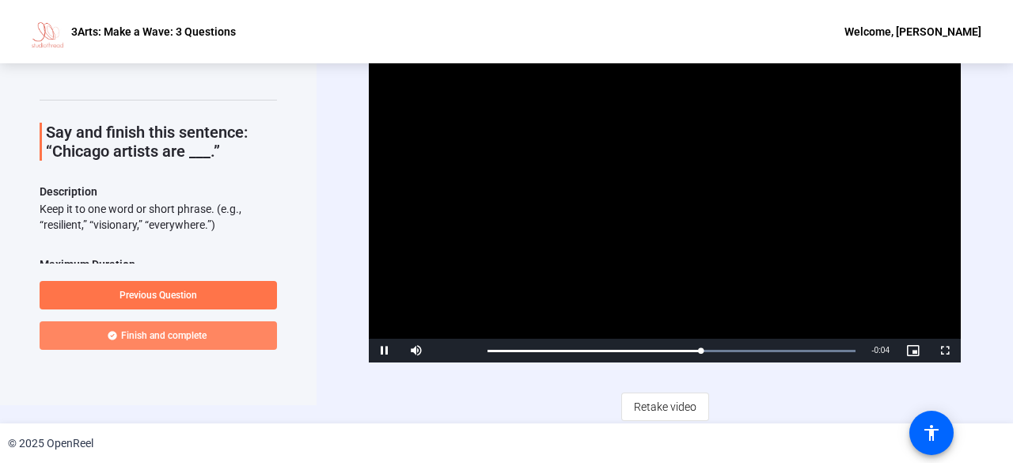
click at [209, 342] on span at bounding box center [158, 336] width 237 height 38
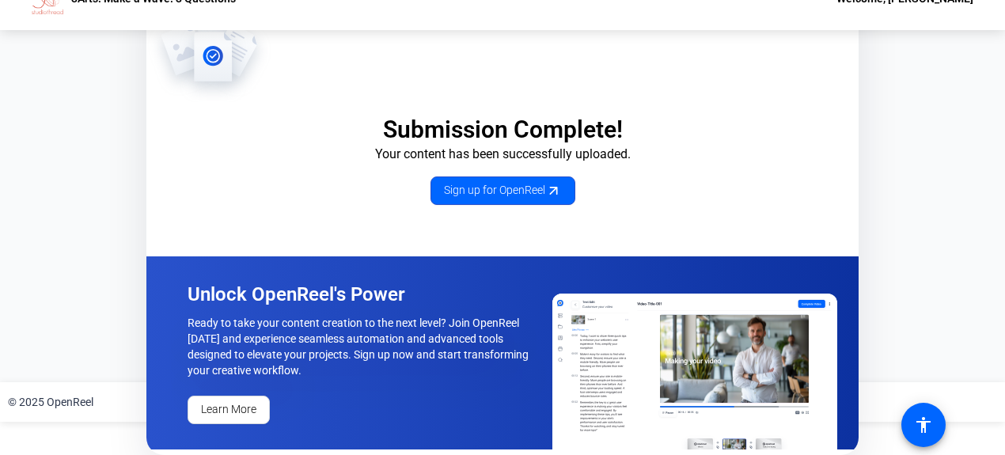
scroll to position [0, 0]
